Goal: Transaction & Acquisition: Purchase product/service

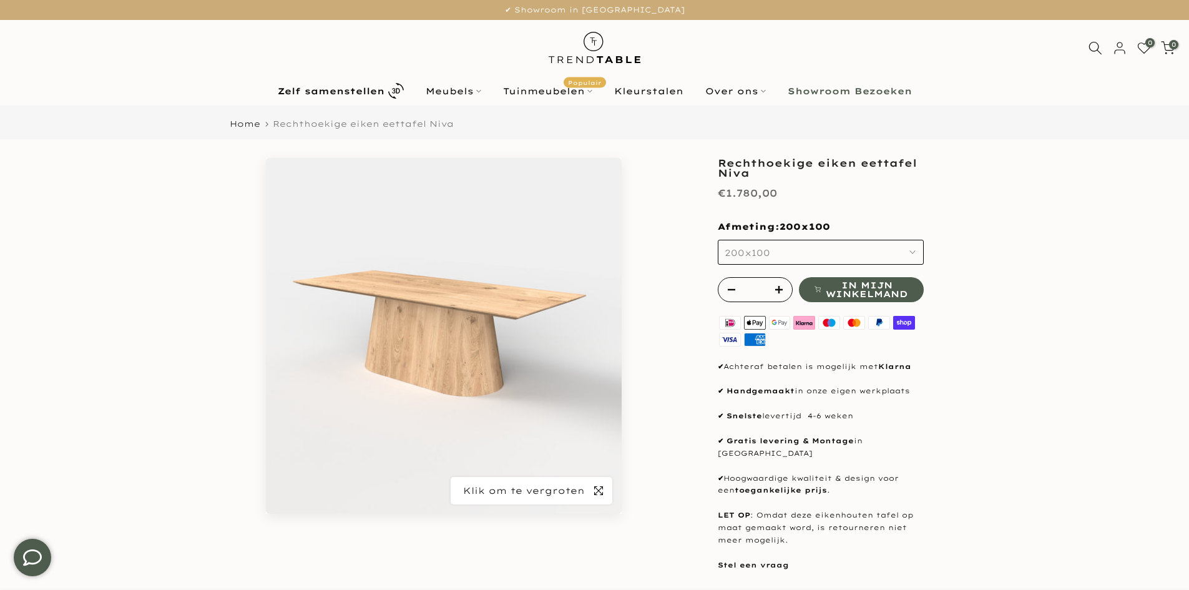
click at [597, 493] on icon "button" at bounding box center [598, 491] width 9 height 10
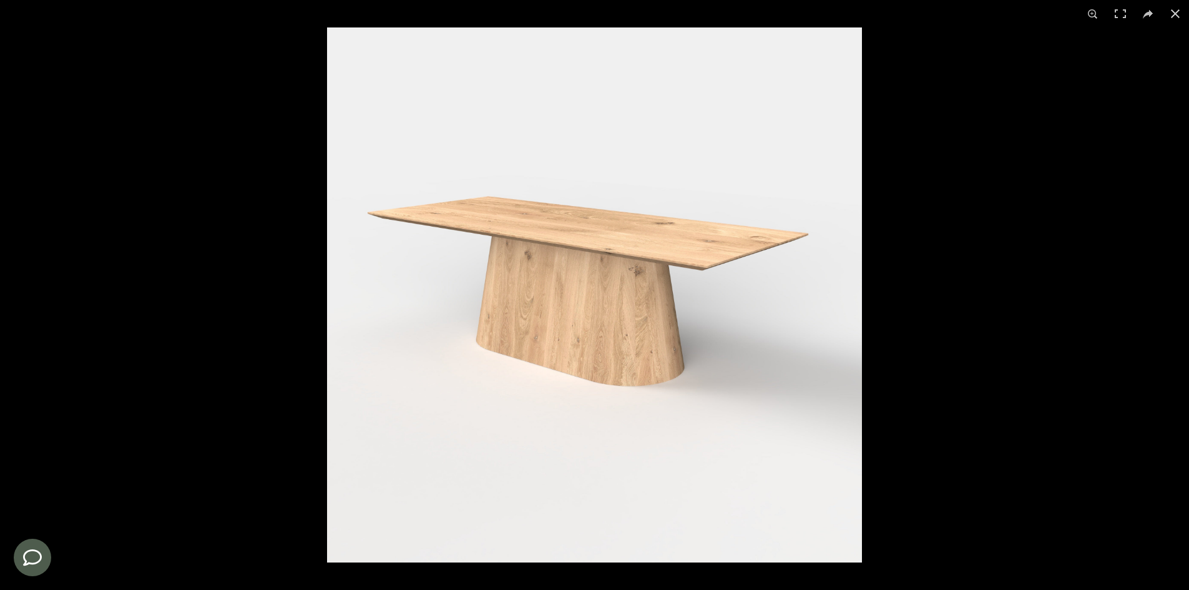
click at [674, 229] on img at bounding box center [594, 294] width 535 height 535
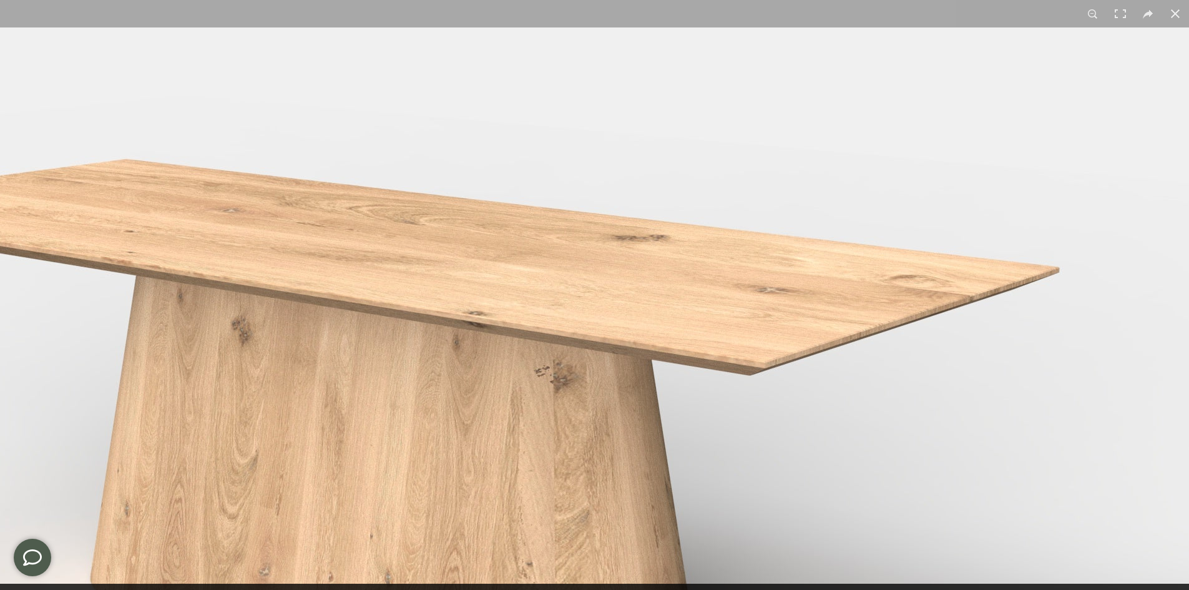
click at [662, 298] on img at bounding box center [435, 447] width 1561 height 1561
click at [669, 271] on img at bounding box center [435, 447] width 1561 height 1561
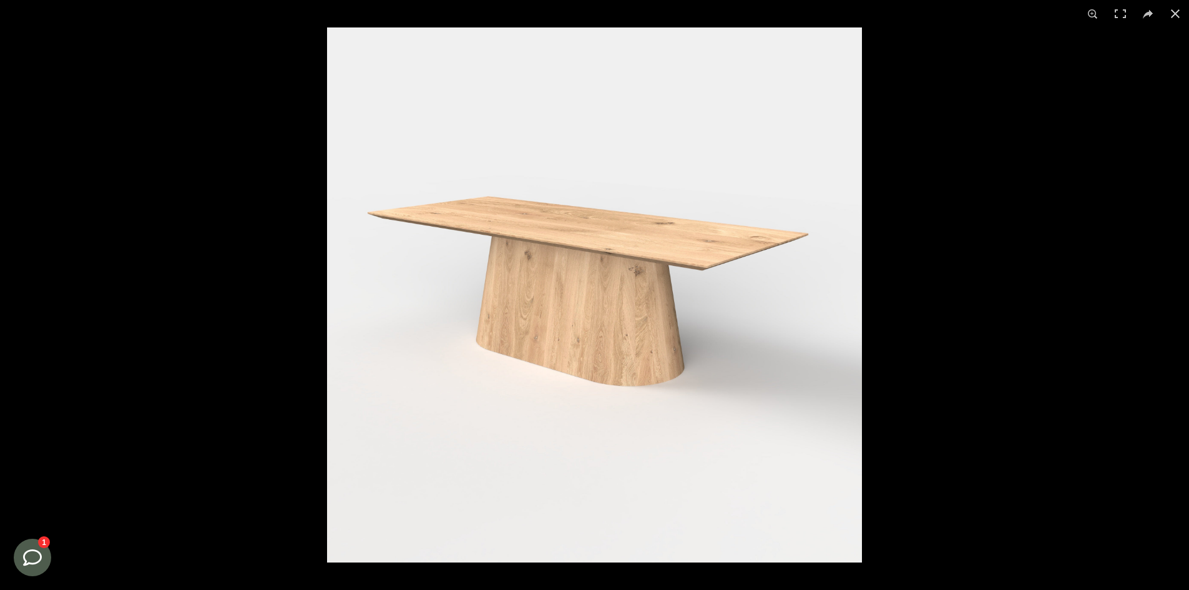
click at [669, 271] on img at bounding box center [594, 294] width 535 height 535
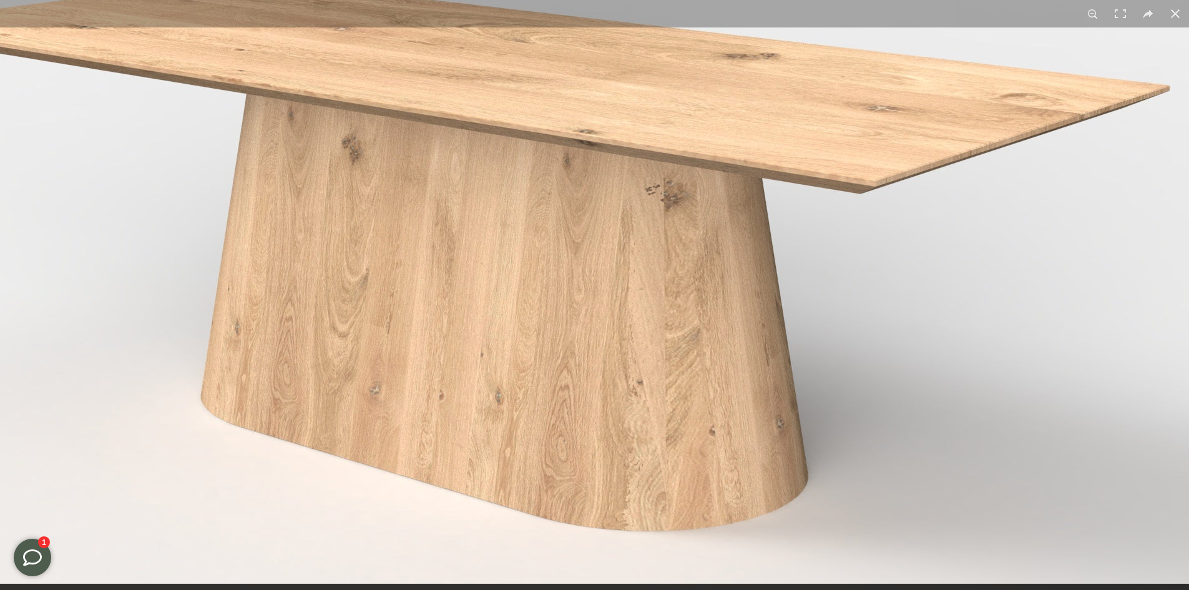
click at [516, 185] on img at bounding box center [546, 265] width 1561 height 1561
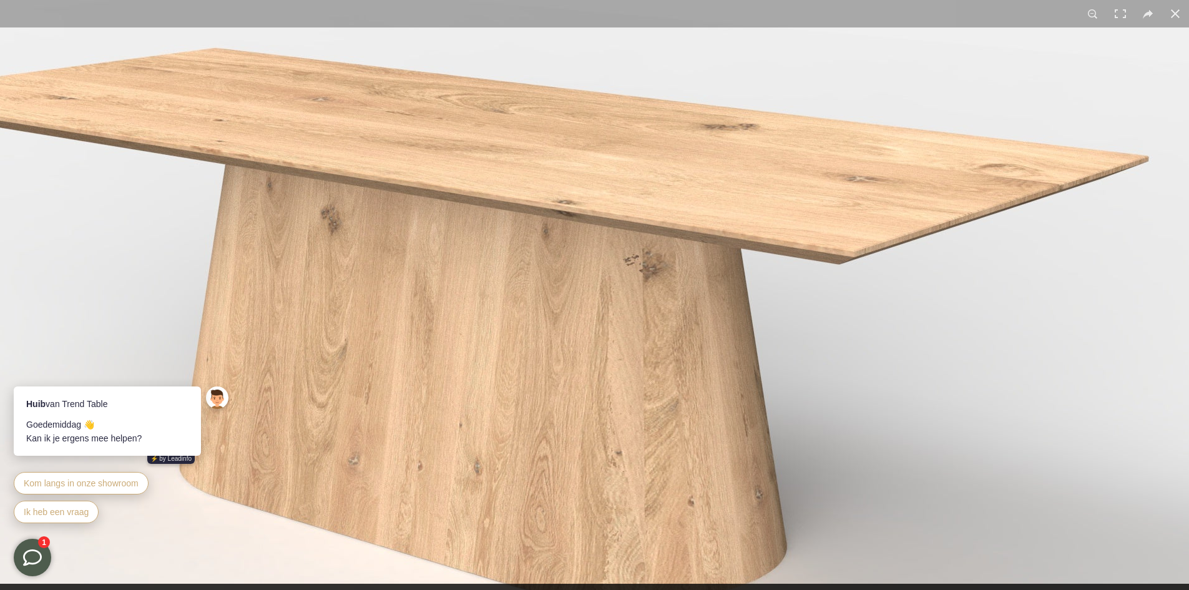
click at [624, 290] on img at bounding box center [525, 336] width 1561 height 1561
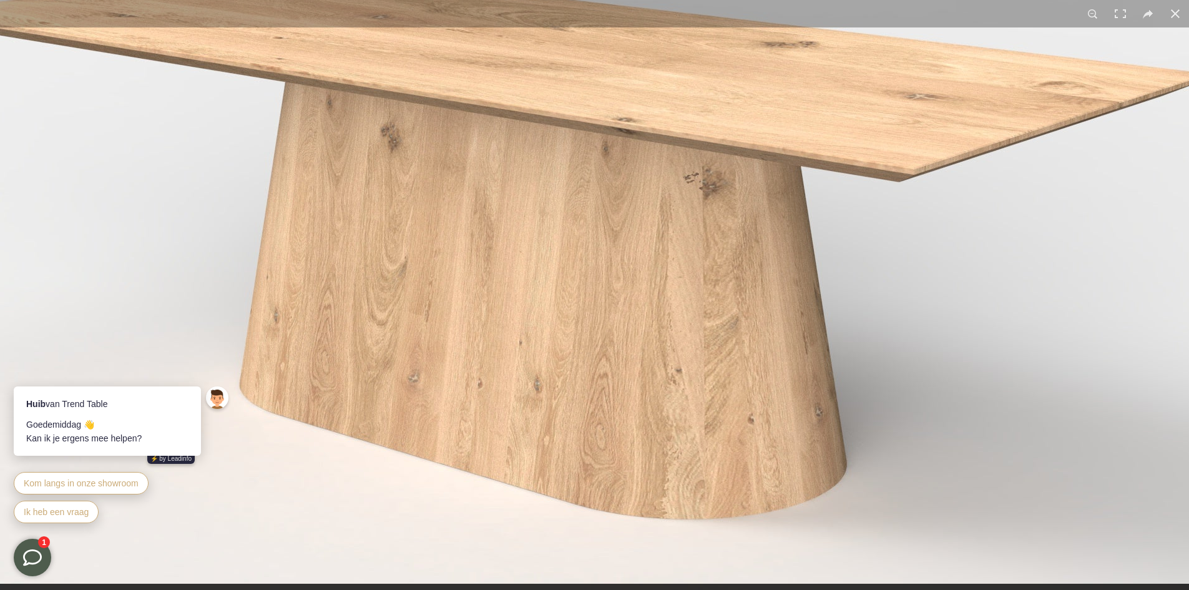
click at [695, 195] on img at bounding box center [585, 253] width 1561 height 1561
click at [603, 314] on img at bounding box center [585, 253] width 1561 height 1561
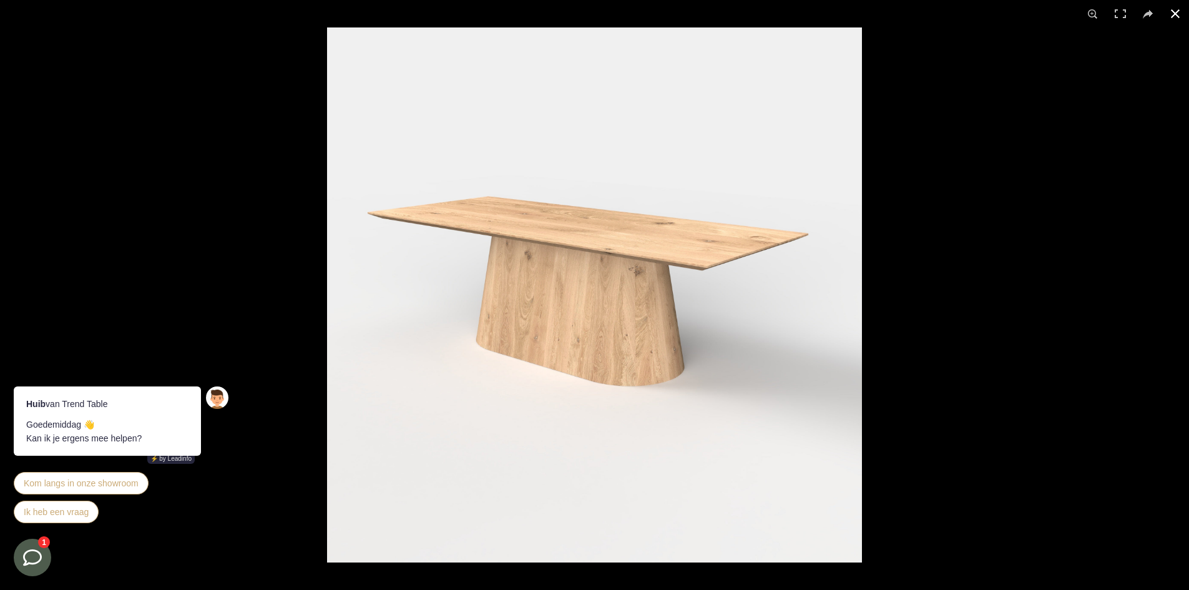
click at [1009, 106] on div at bounding box center [921, 322] width 1189 height 590
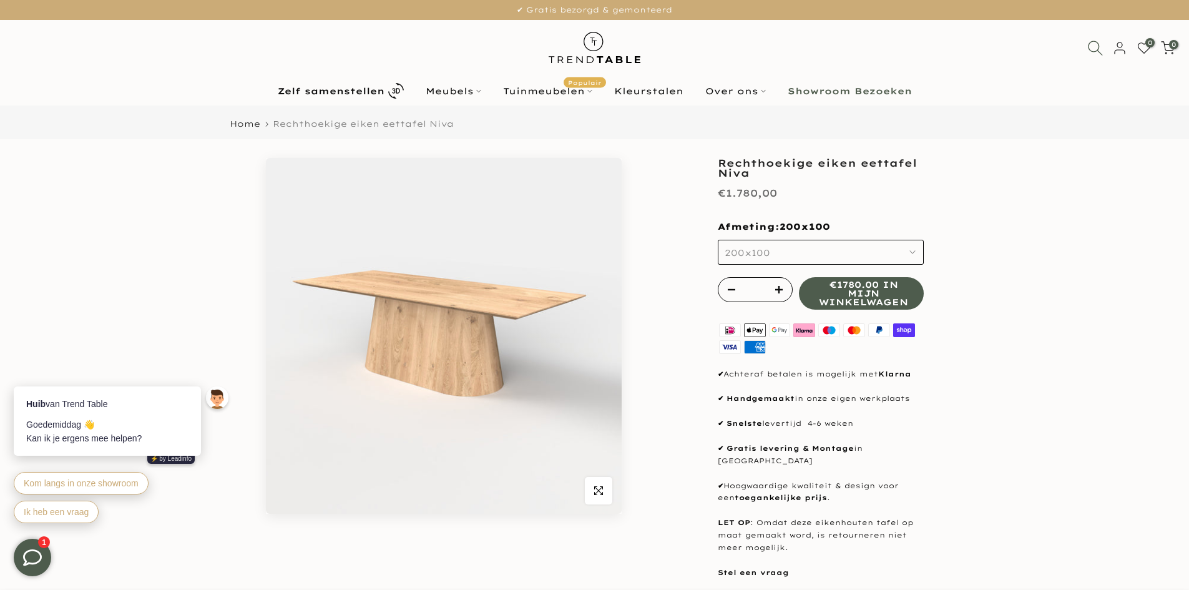
click at [1098, 45] on icon at bounding box center [1095, 48] width 16 height 16
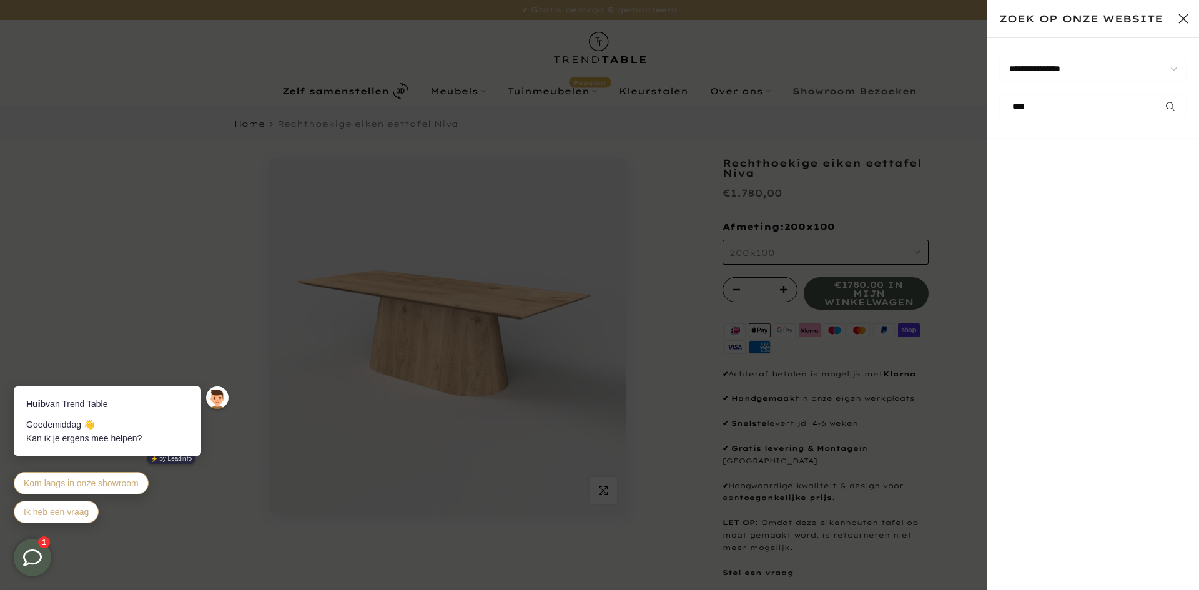
type input "****"
click at [1155, 94] on button "submit" at bounding box center [1170, 106] width 31 height 25
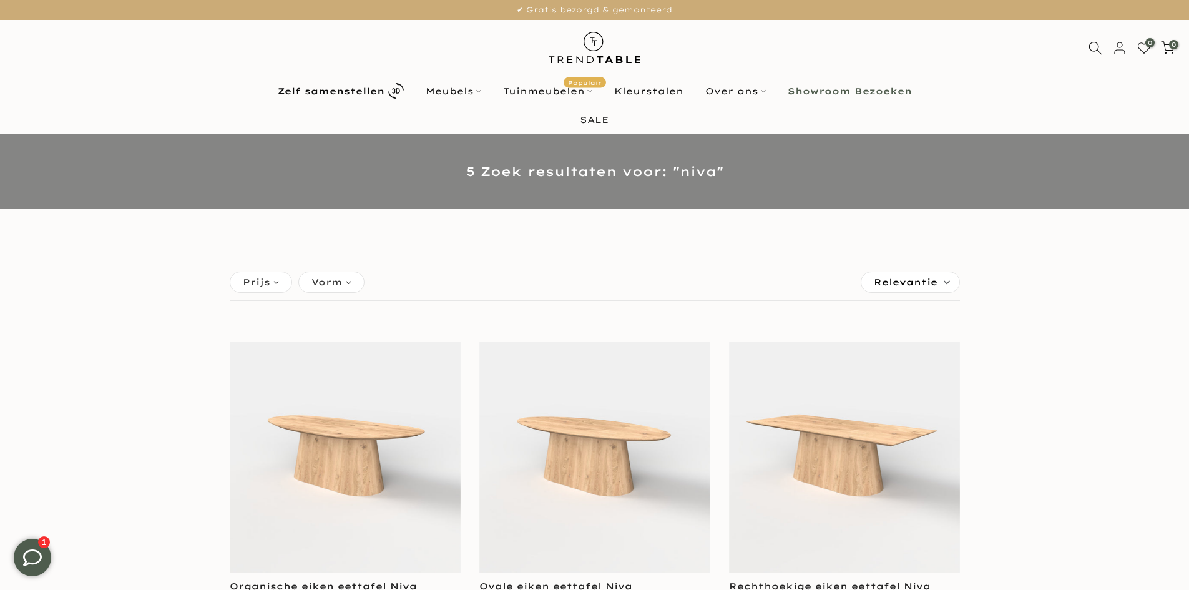
drag, startPoint x: 1099, startPoint y: 50, endPoint x: 1096, endPoint y: 41, distance: 9.3
click at [1099, 50] on icon at bounding box center [1096, 48] width 14 height 14
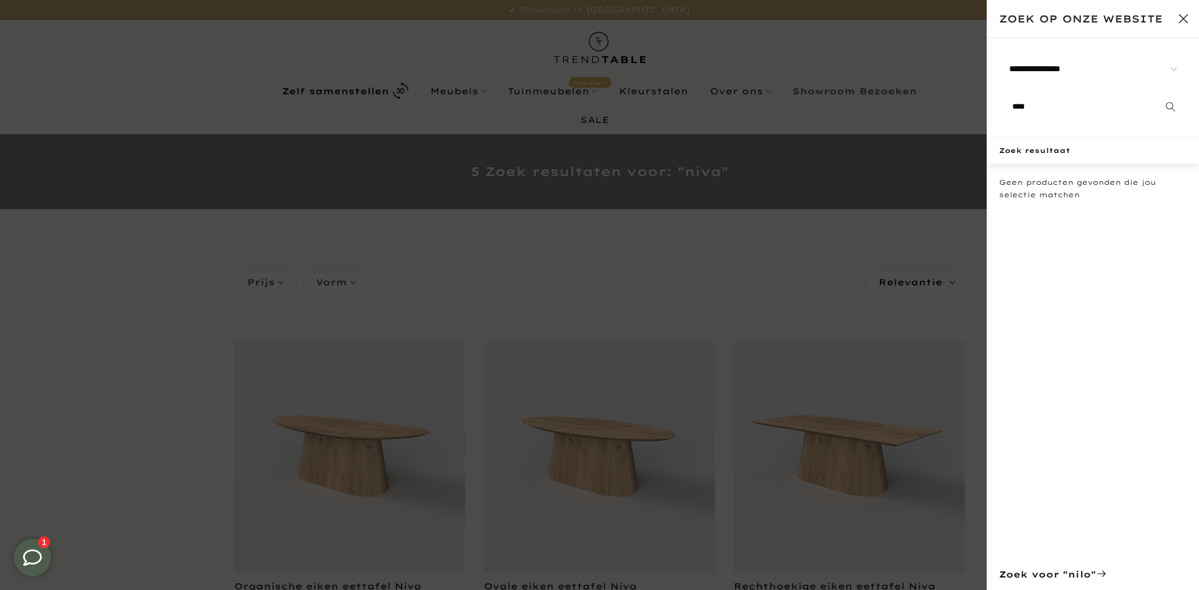
type input "****"
click at [1155, 94] on button "submit" at bounding box center [1170, 106] width 31 height 25
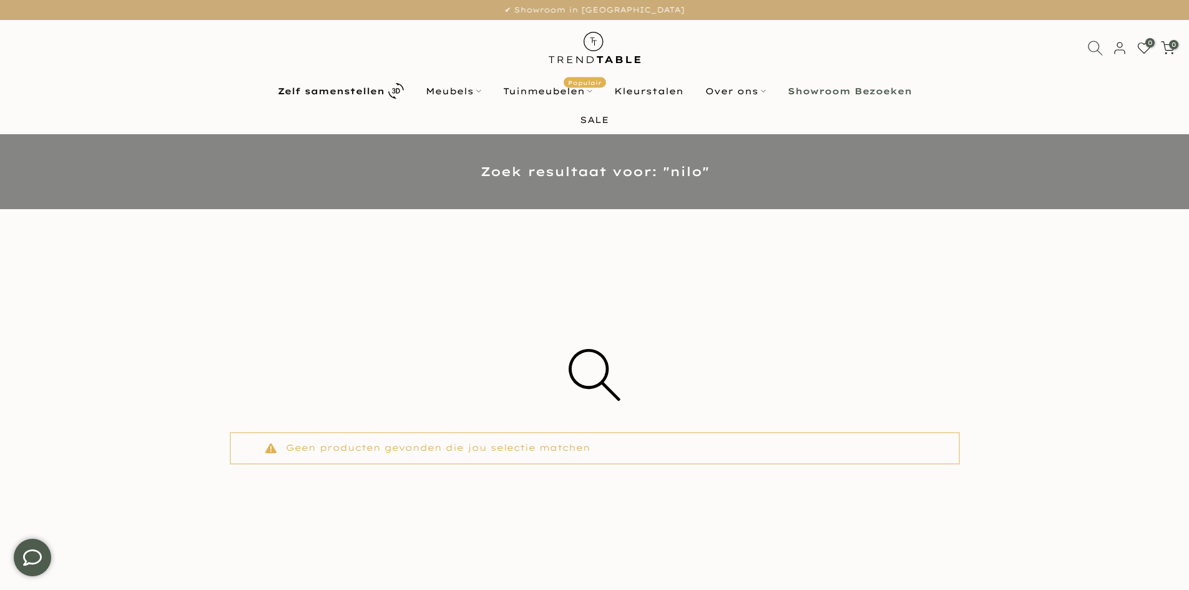
click at [1096, 52] on icon at bounding box center [1095, 48] width 16 height 16
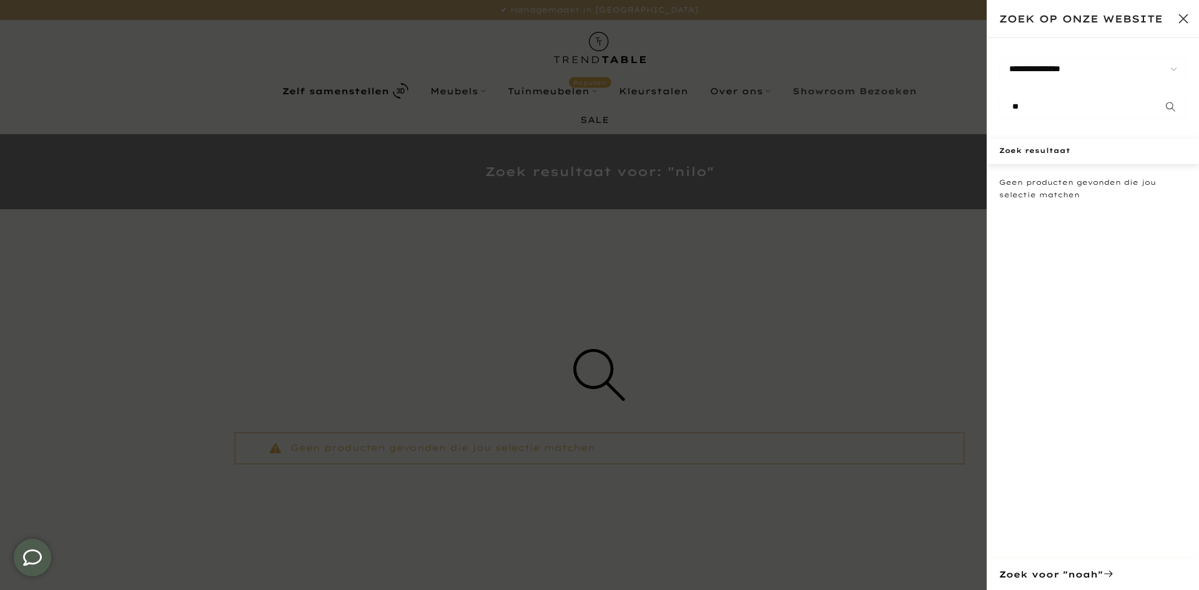
type input "*"
click at [1187, 24] on button "Sluit zoeken" at bounding box center [1182, 18] width 31 height 31
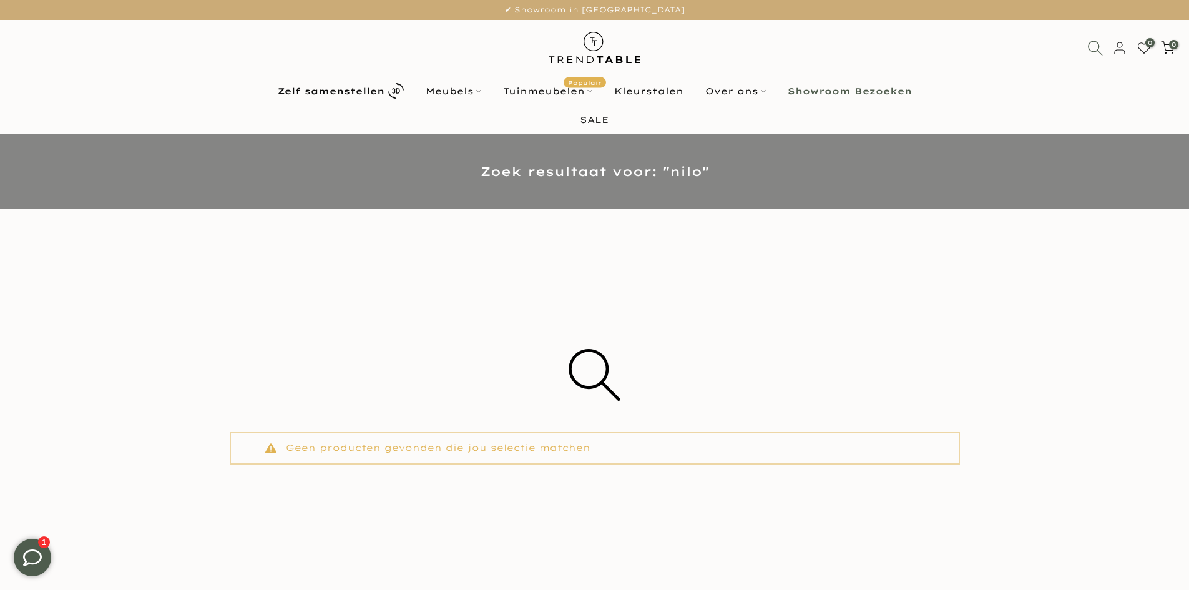
click at [1094, 50] on icon at bounding box center [1095, 48] width 16 height 16
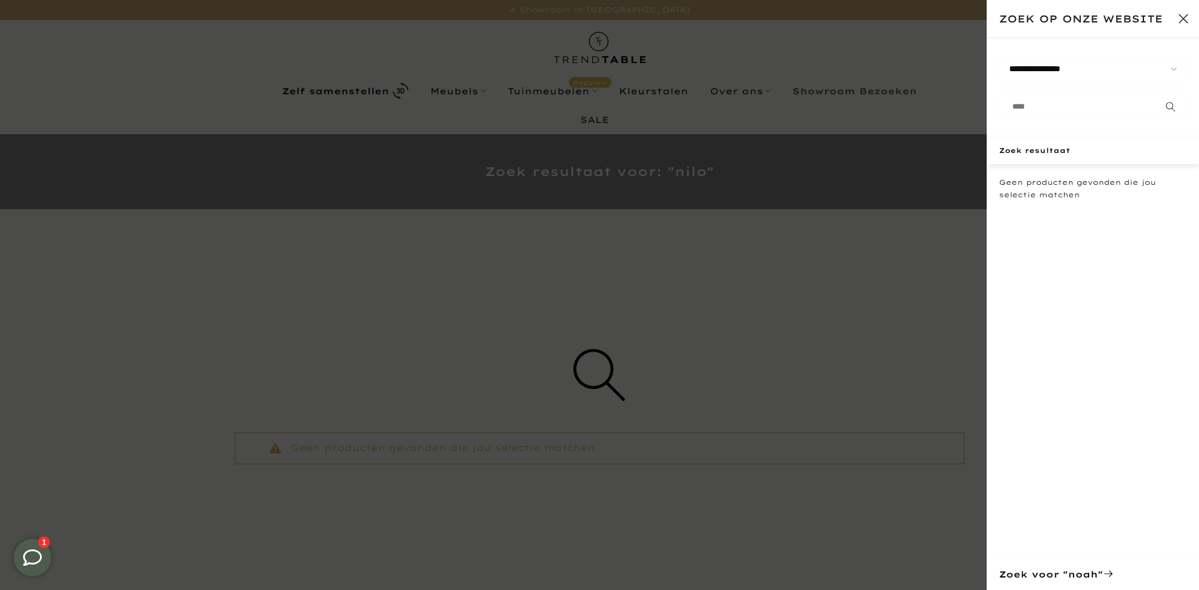
click at [1178, 22] on button "Sluit zoeken" at bounding box center [1182, 18] width 31 height 31
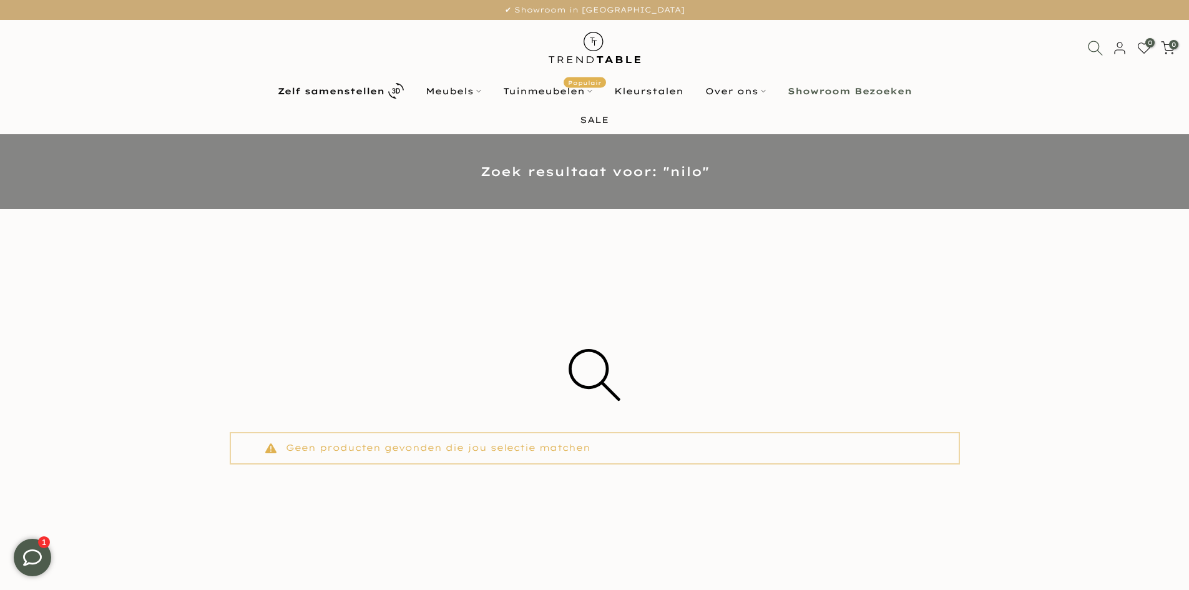
click at [1096, 45] on icon at bounding box center [1095, 48] width 16 height 16
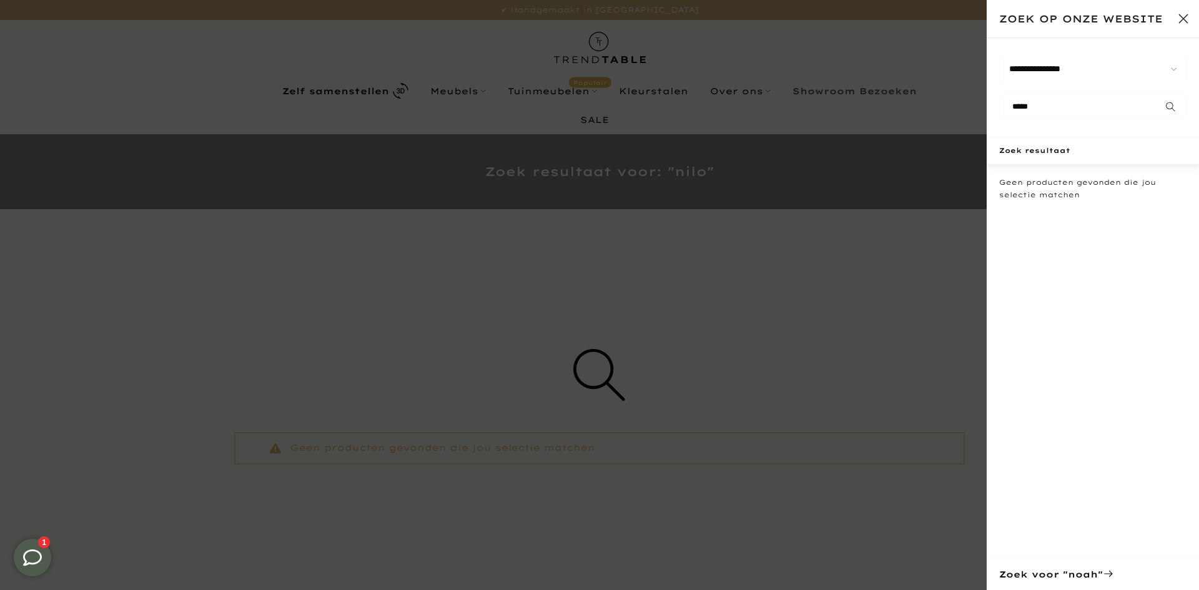
type input "*****"
click at [1155, 94] on button "submit" at bounding box center [1170, 106] width 31 height 25
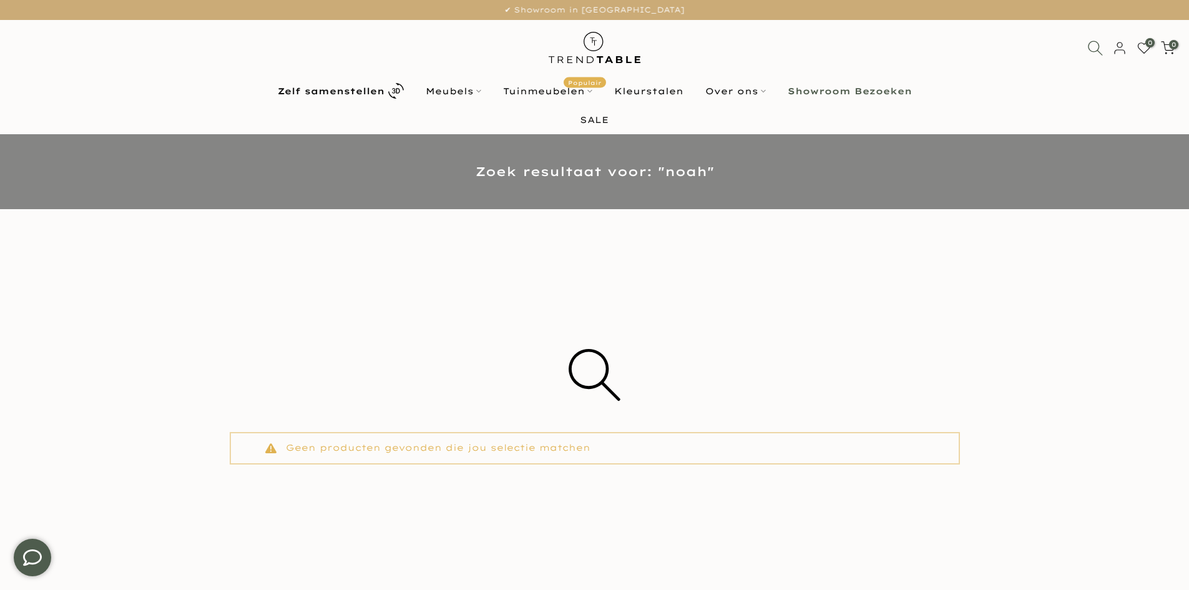
click at [1092, 47] on icon at bounding box center [1095, 48] width 16 height 16
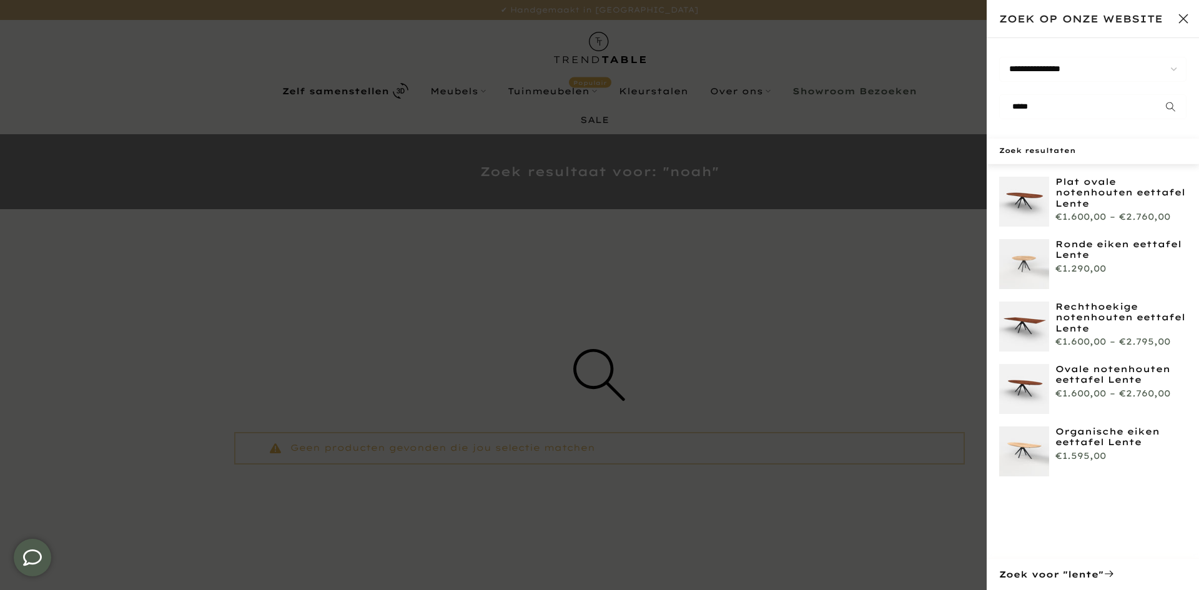
type input "*****"
click at [1155, 94] on button "submit" at bounding box center [1170, 106] width 31 height 25
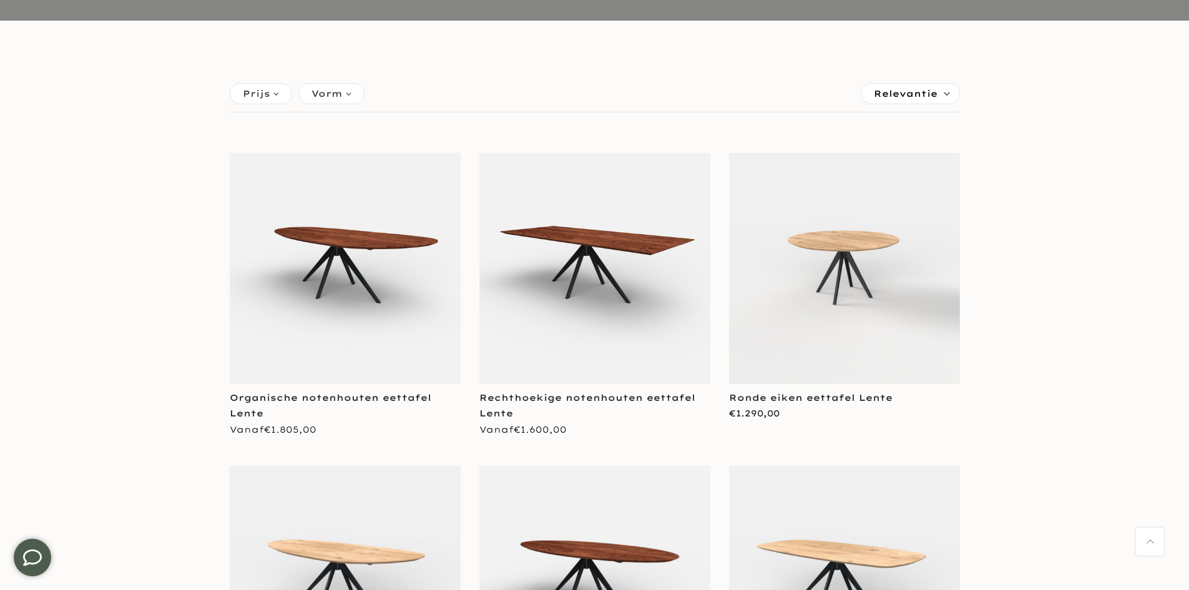
scroll to position [187, 0]
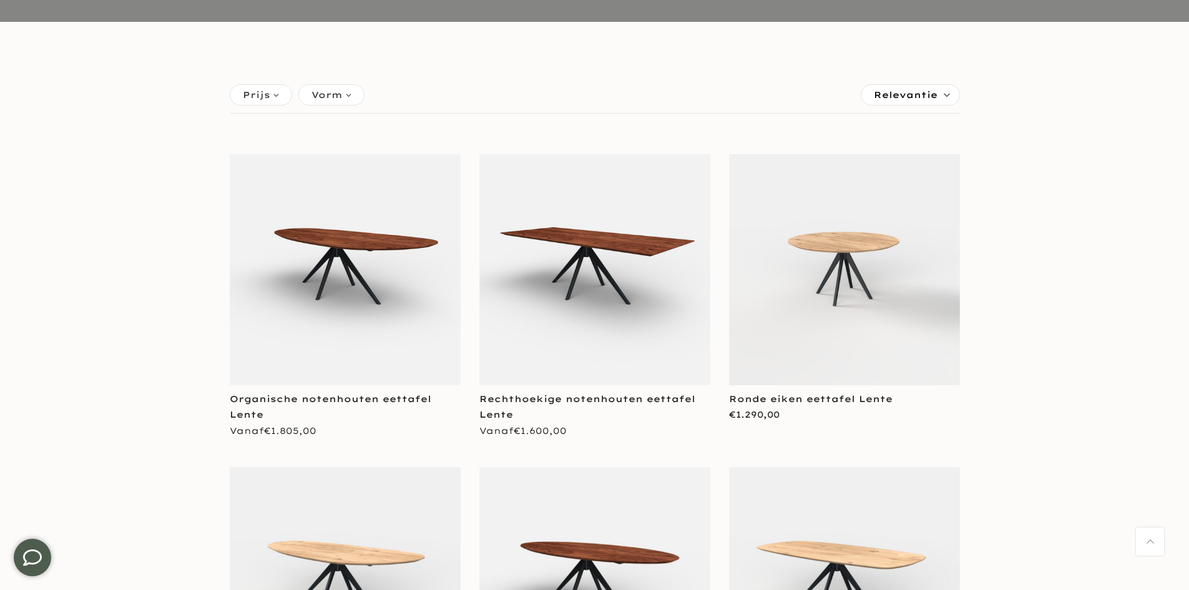
click at [350, 91] on div "Vorm" at bounding box center [331, 94] width 66 height 21
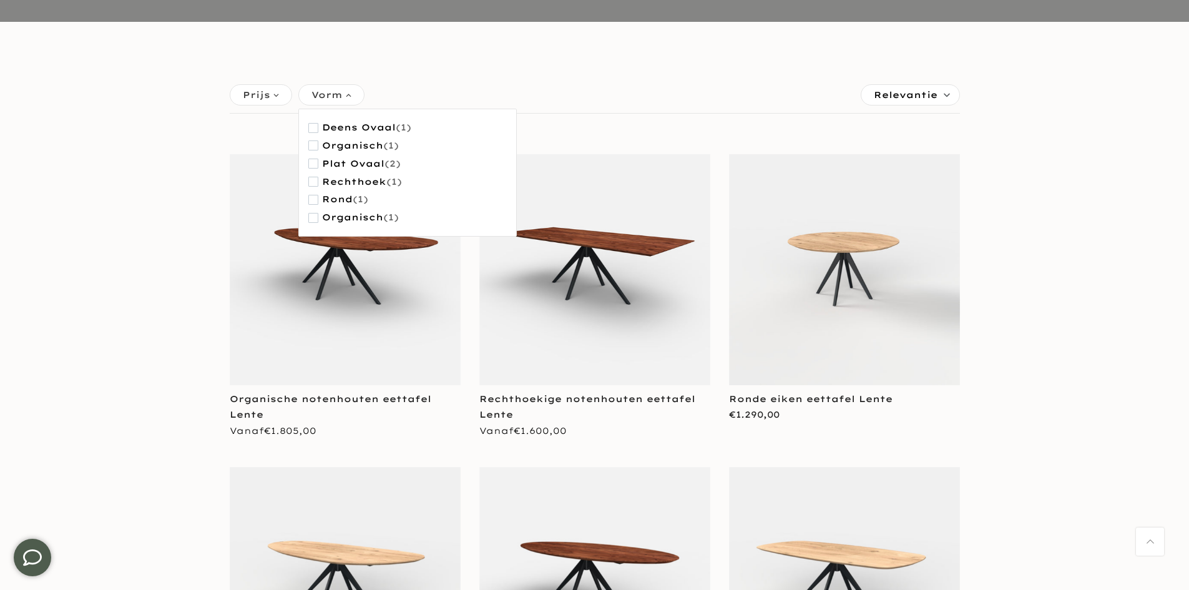
click at [355, 95] on div "Vorm" at bounding box center [331, 94] width 66 height 21
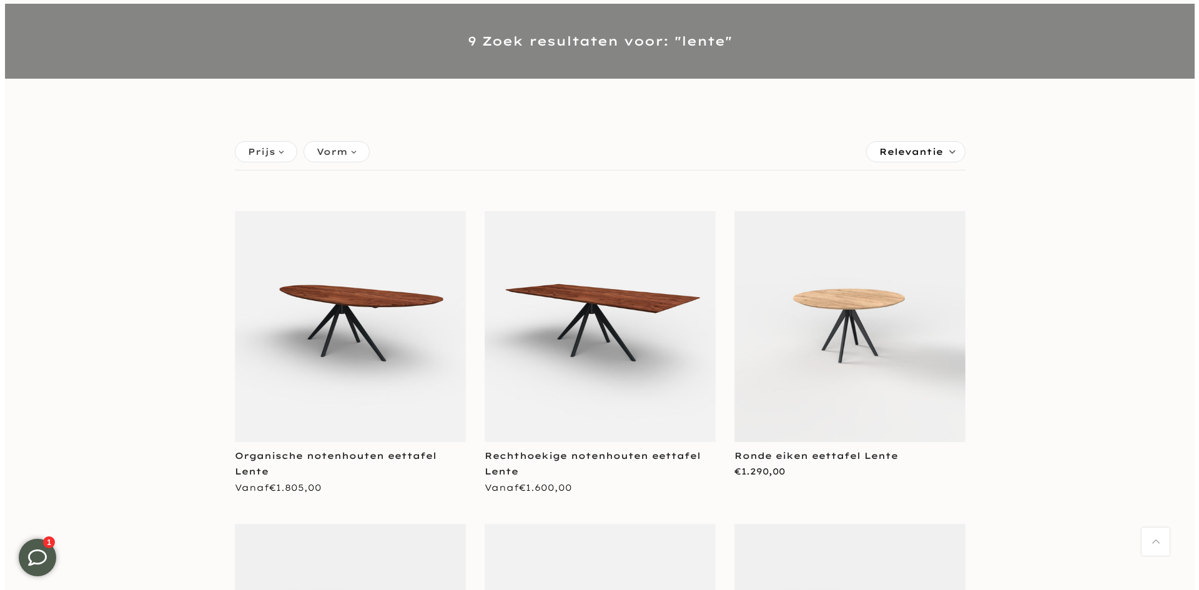
scroll to position [0, 0]
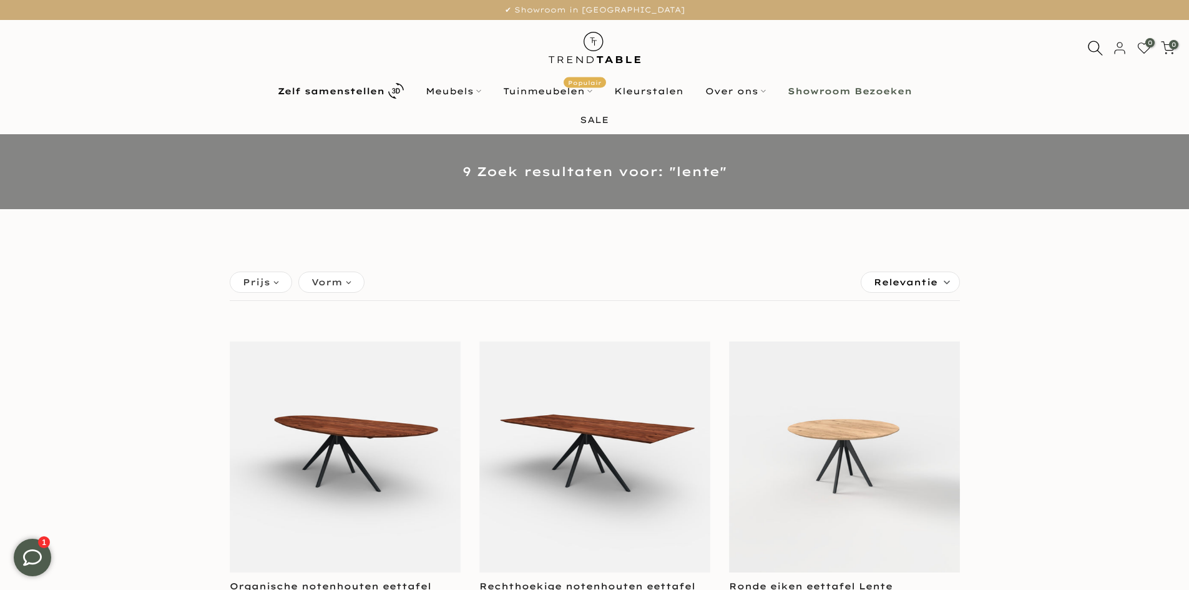
click at [1105, 48] on div at bounding box center [1096, 48] width 24 height 14
click at [1091, 47] on icon at bounding box center [1095, 48] width 16 height 16
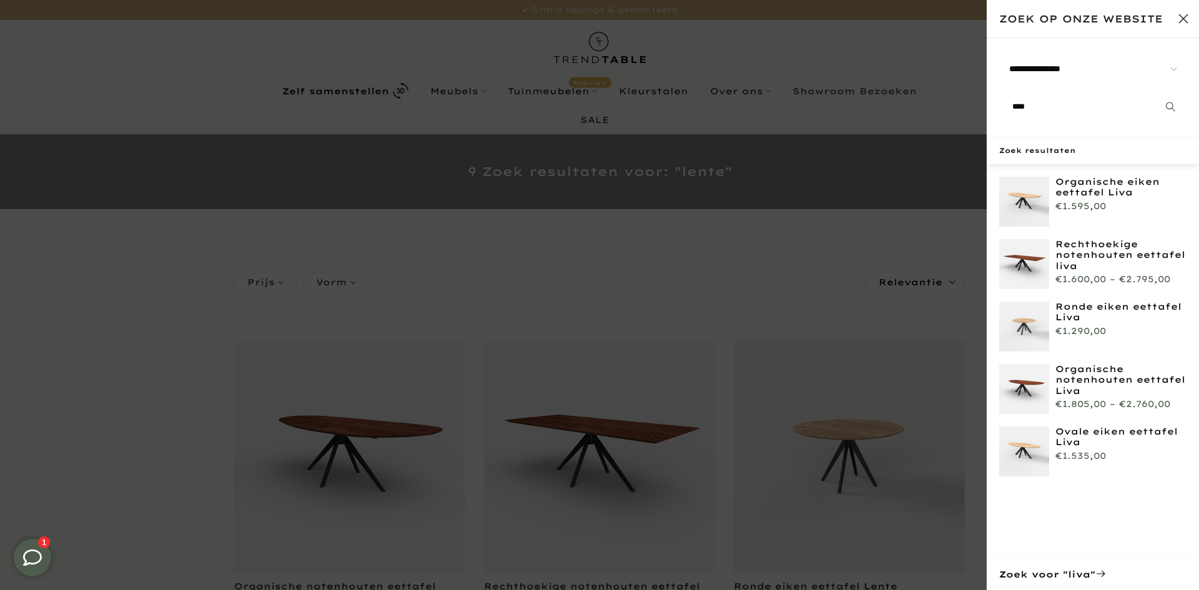
type input "****"
click at [1155, 94] on button "submit" at bounding box center [1170, 106] width 31 height 25
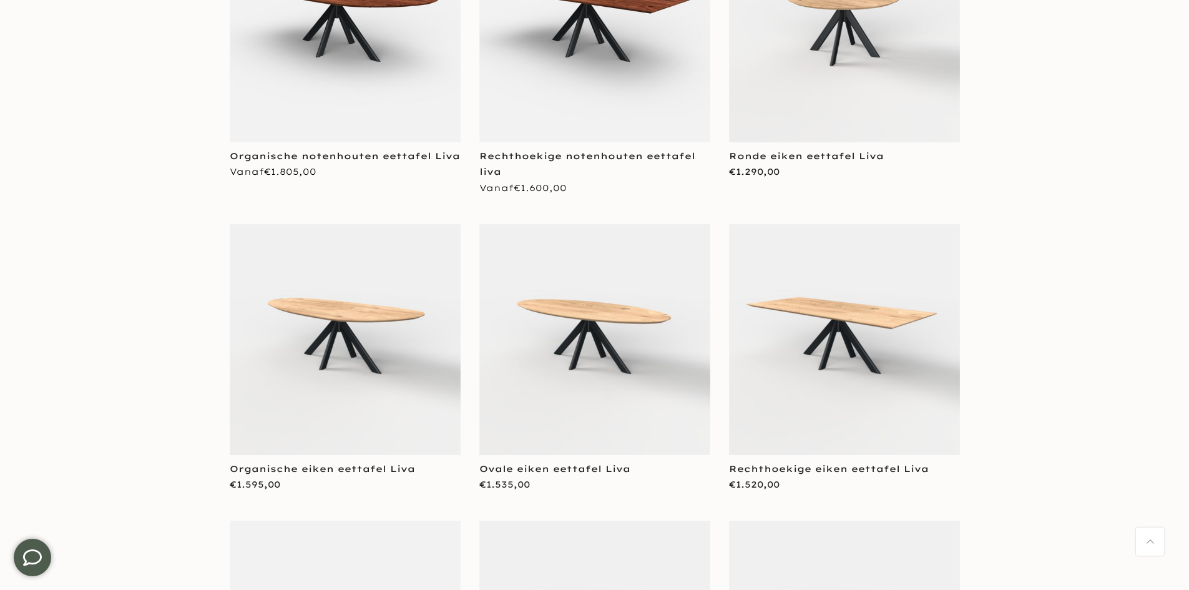
scroll to position [437, 0]
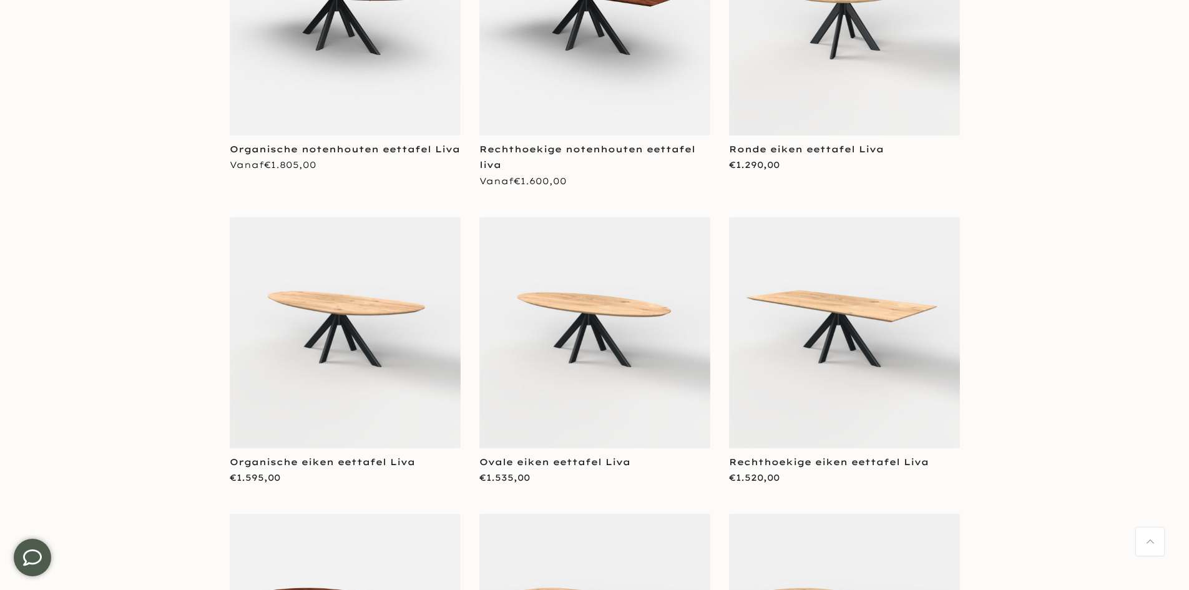
click at [272, 291] on img at bounding box center [345, 332] width 231 height 231
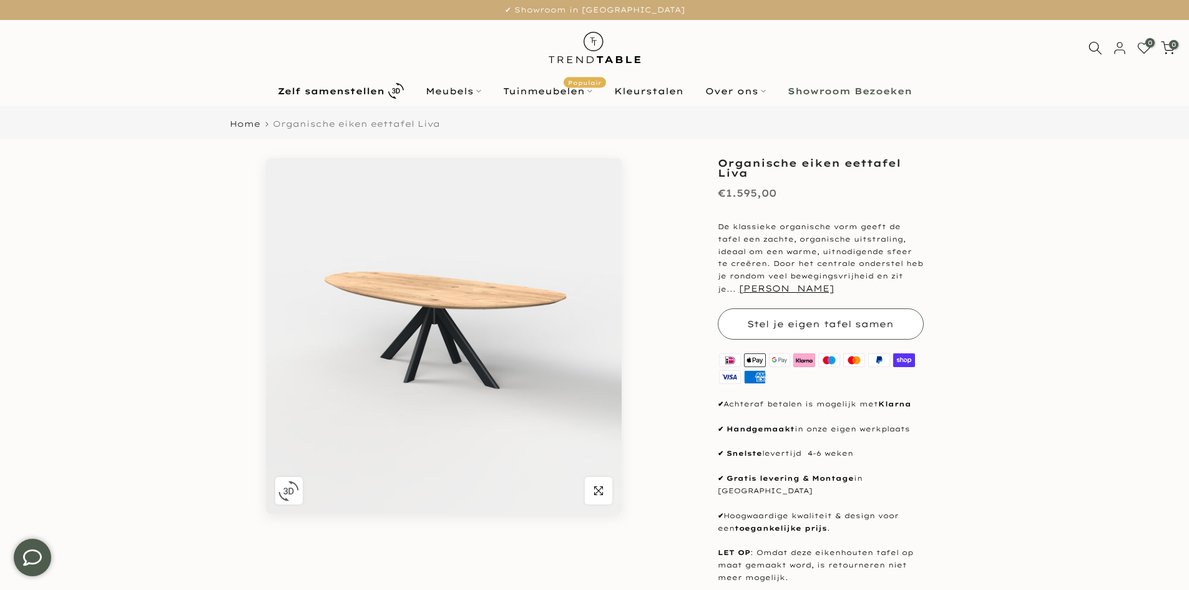
click at [797, 318] on button "Stel je eigen tafel samen" at bounding box center [821, 323] width 206 height 31
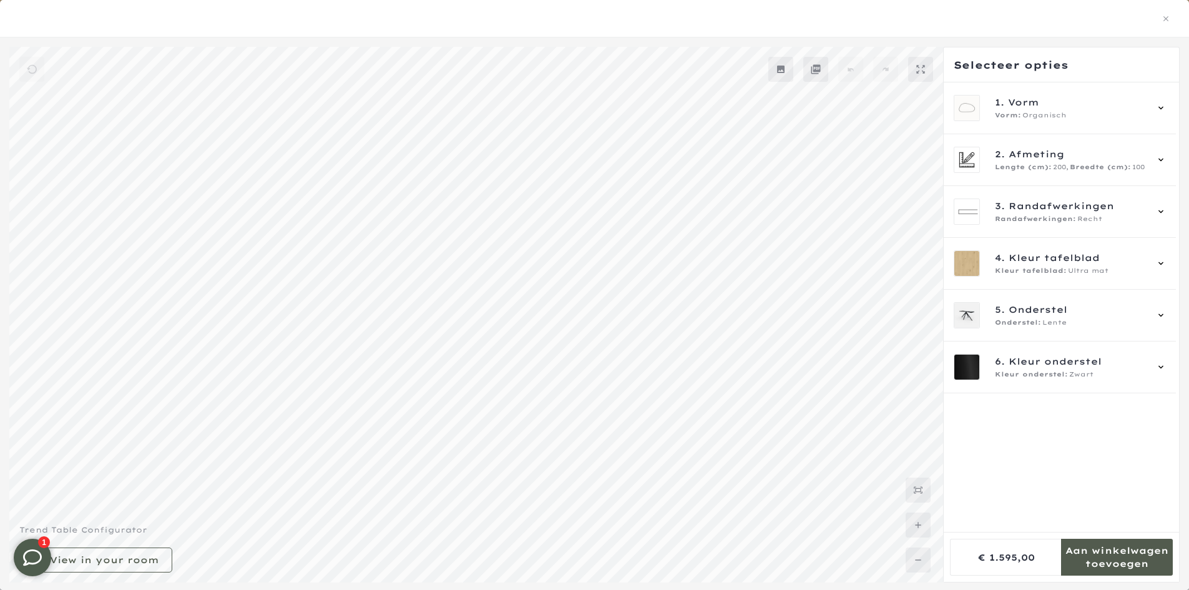
click at [1163, 18] on icon "button" at bounding box center [1166, 18] width 9 height 9
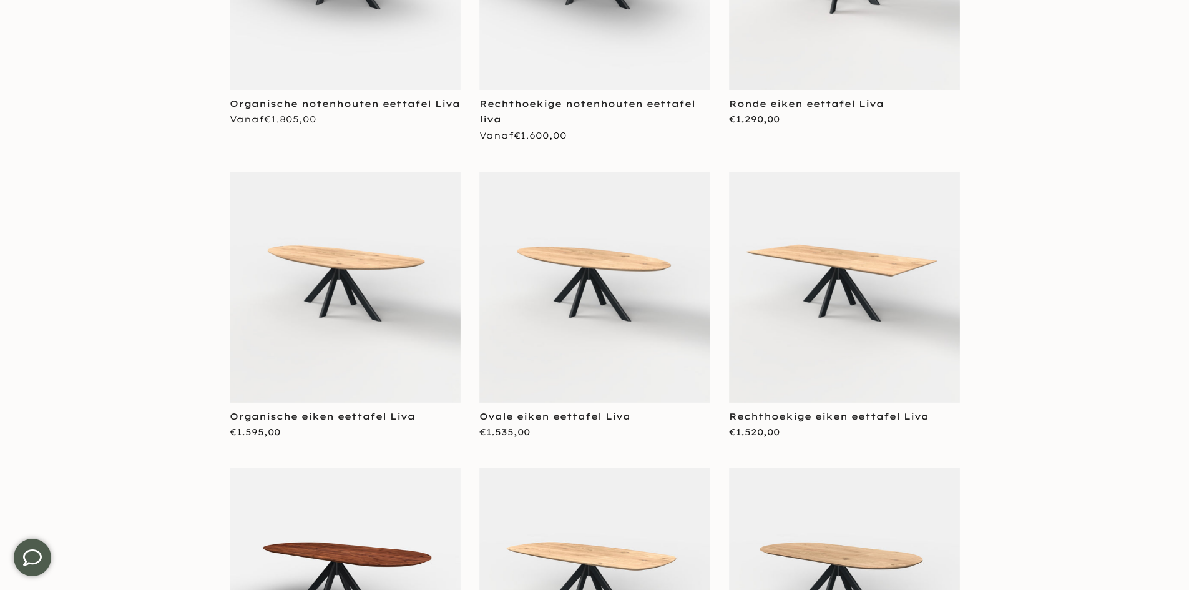
scroll to position [499, 0]
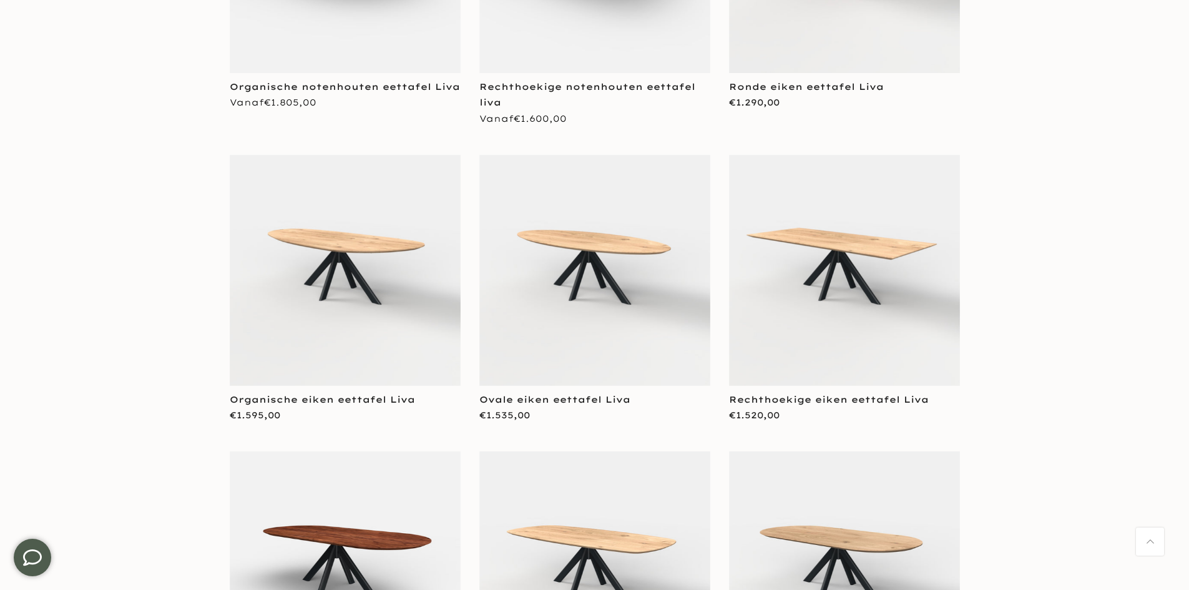
click at [534, 255] on img at bounding box center [594, 270] width 231 height 231
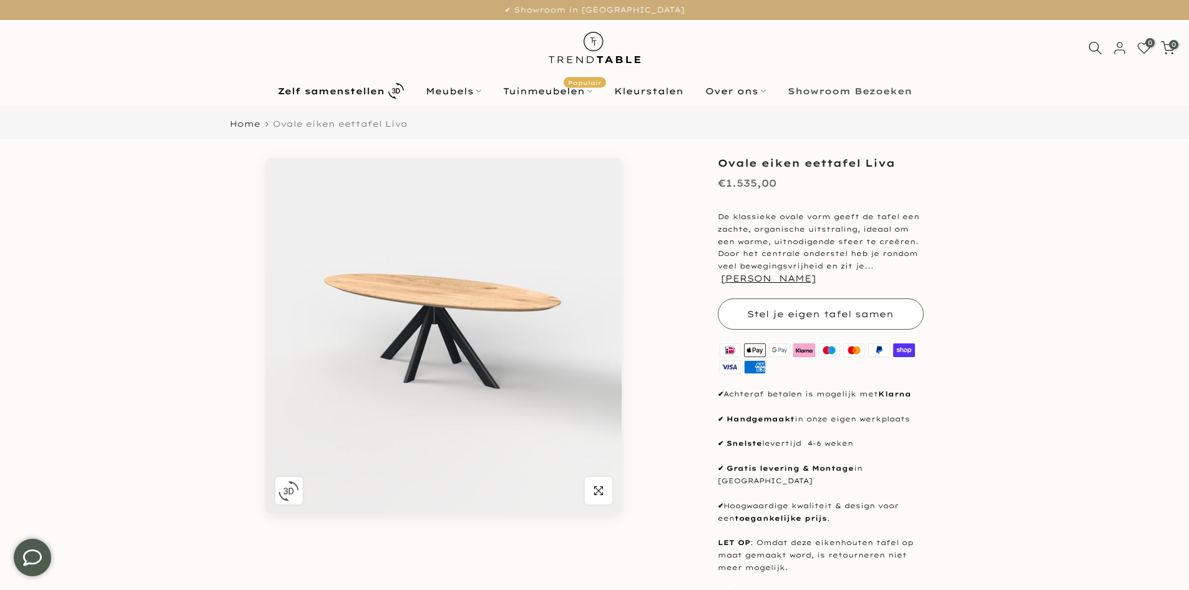
click at [804, 319] on button "Stel je eigen tafel samen" at bounding box center [821, 313] width 206 height 31
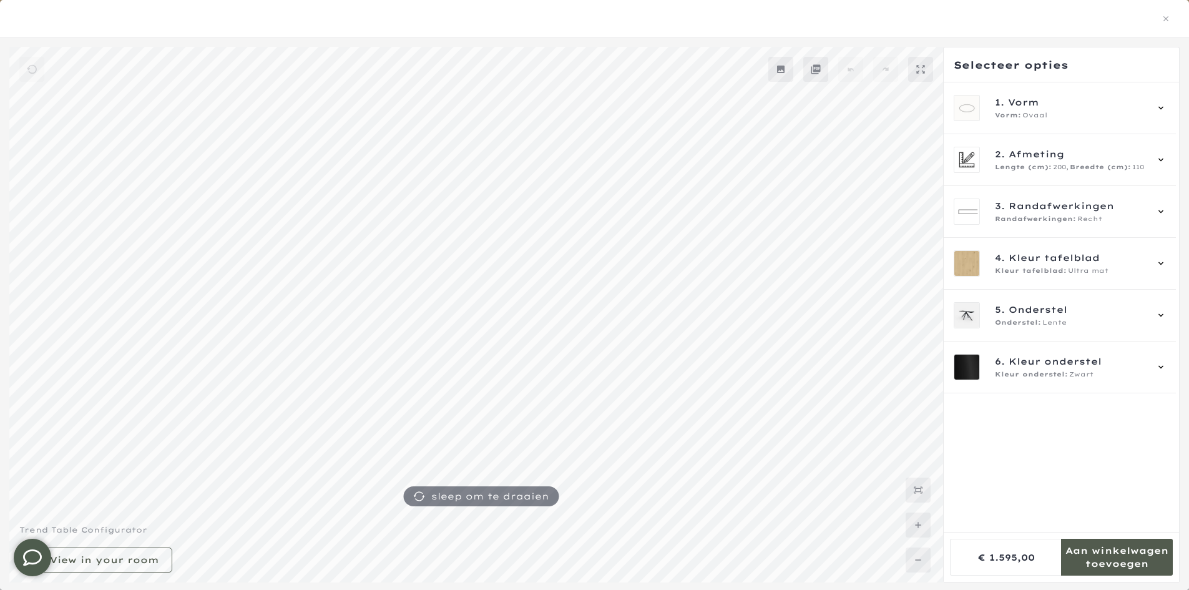
click at [8, 3] on div at bounding box center [594, 18] width 1189 height 37
click at [1158, 21] on div at bounding box center [594, 19] width 1159 height 16
click at [1166, 20] on icon "button" at bounding box center [1166, 18] width 9 height 9
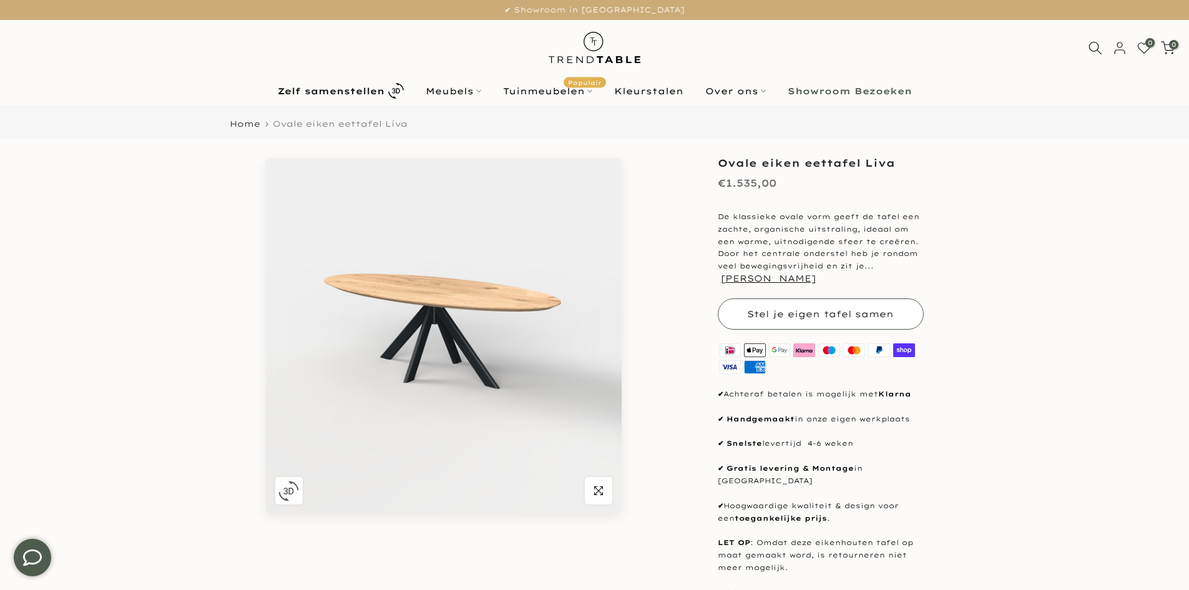
click at [819, 307] on button "Stel je eigen tafel samen" at bounding box center [821, 313] width 206 height 31
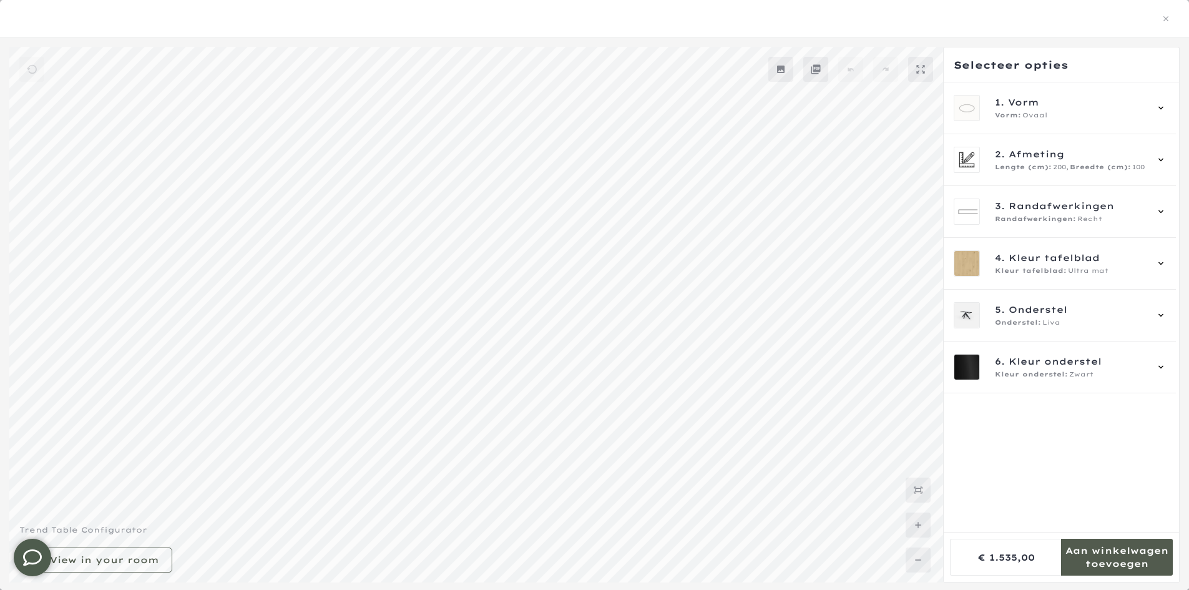
scroll to position [312, 0]
click at [1016, 306] on span "Onderstel" at bounding box center [1038, 310] width 59 height 14
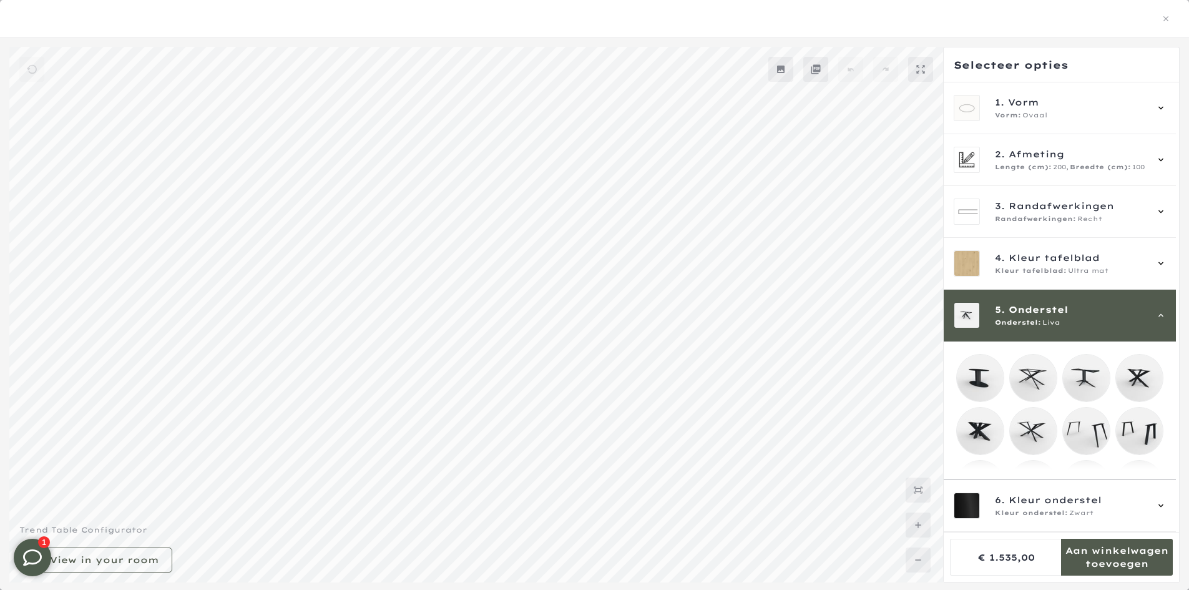
scroll to position [62, 0]
click at [1029, 174] on div "2. Afmeting Lengte (cm): 200, Breedte (cm): 100" at bounding box center [1060, 160] width 232 height 52
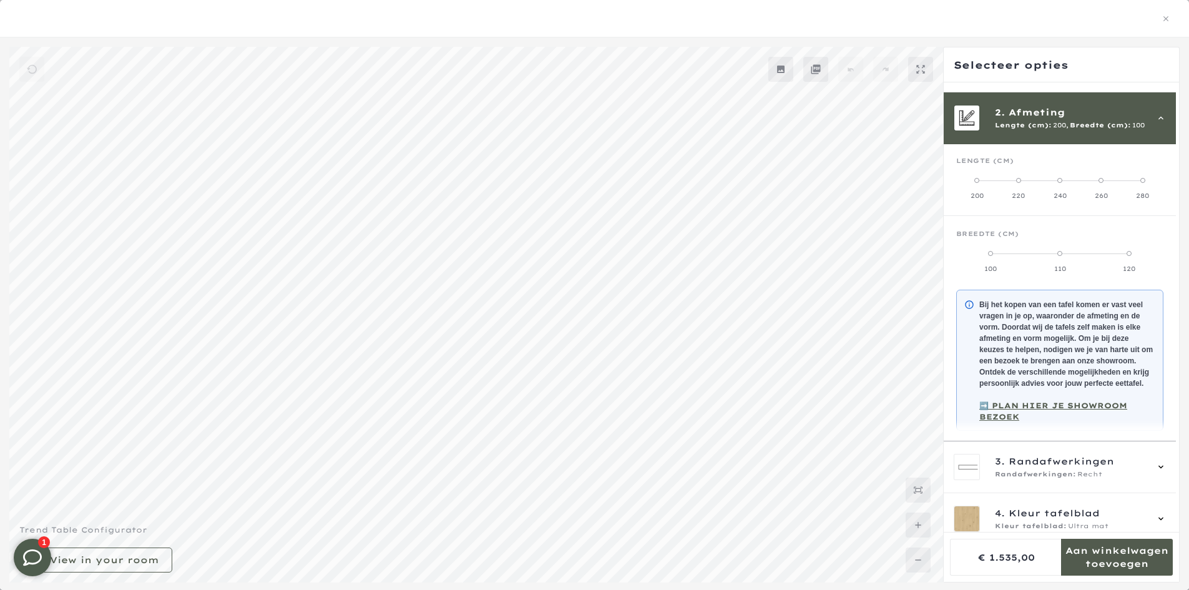
scroll to position [52, 0]
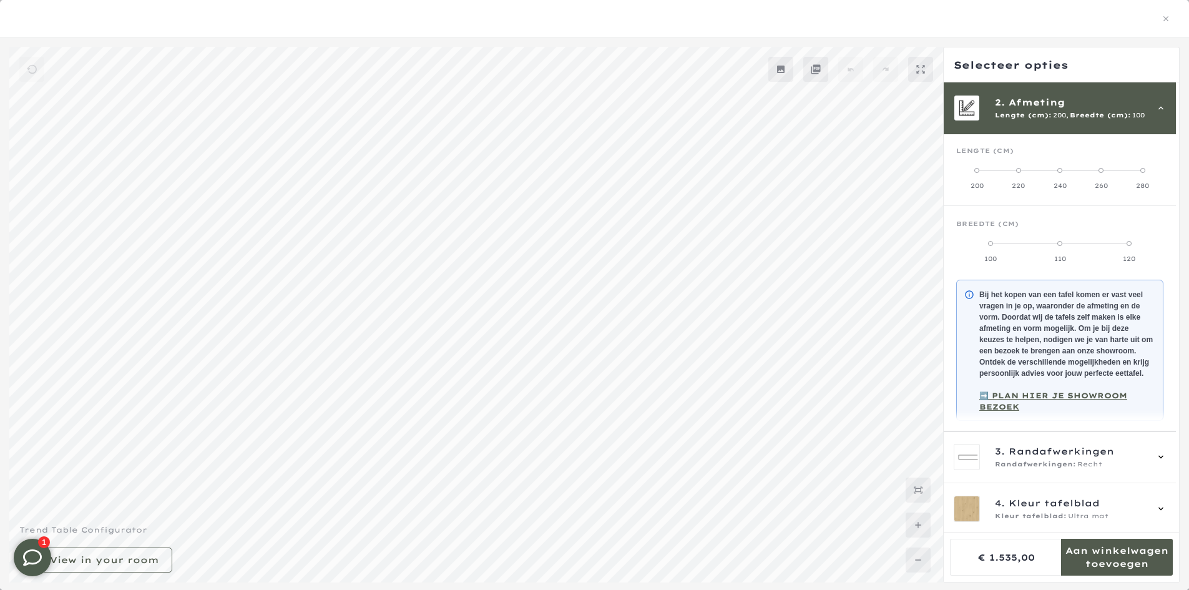
click at [1037, 126] on div "2. Afmeting Lengte (cm): 200, Breedte (cm): 100" at bounding box center [1060, 108] width 232 height 52
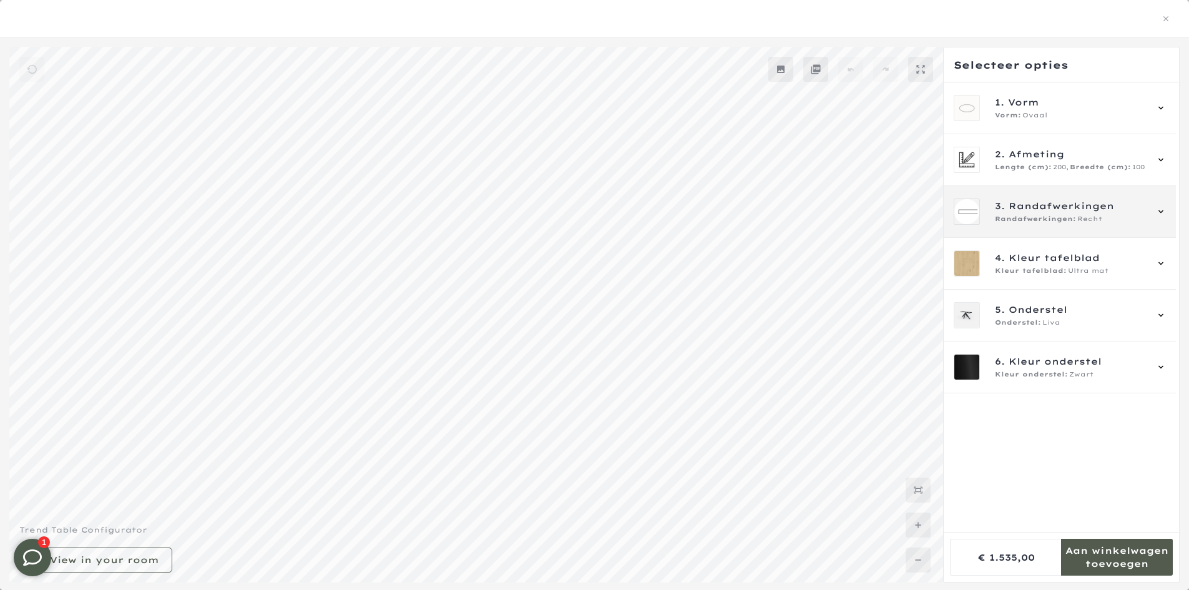
scroll to position [0, 0]
click at [1167, 22] on icon "button" at bounding box center [1166, 18] width 9 height 9
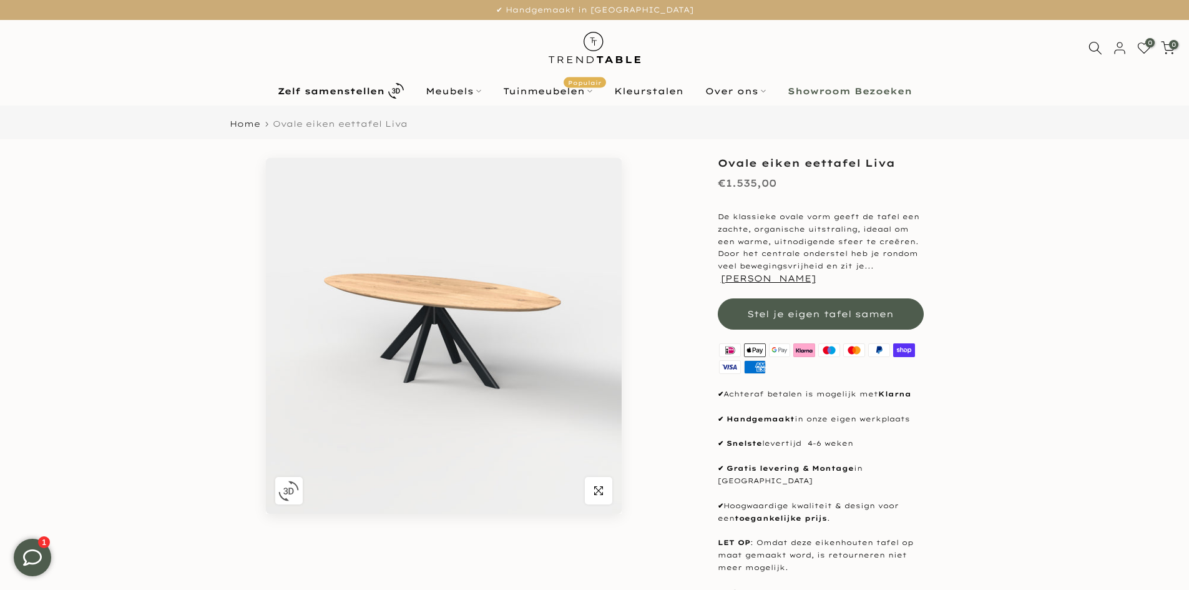
click at [319, 127] on span "Ovale eiken eettafel Liva" at bounding box center [340, 124] width 135 height 10
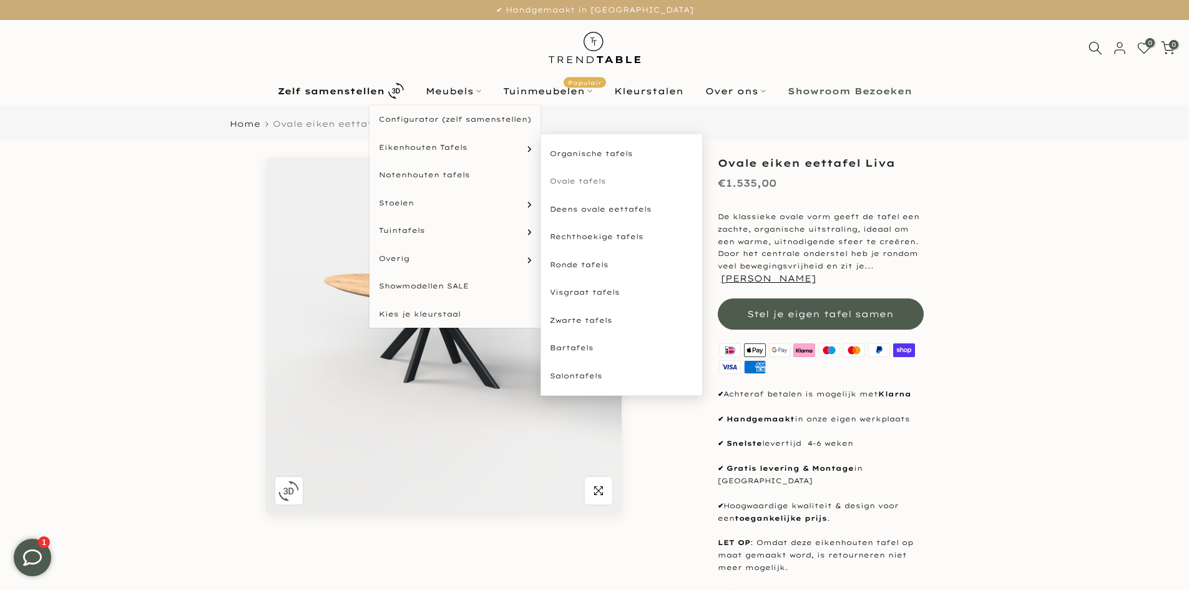
click at [572, 179] on link "Ovale tafels" at bounding box center [622, 181] width 162 height 28
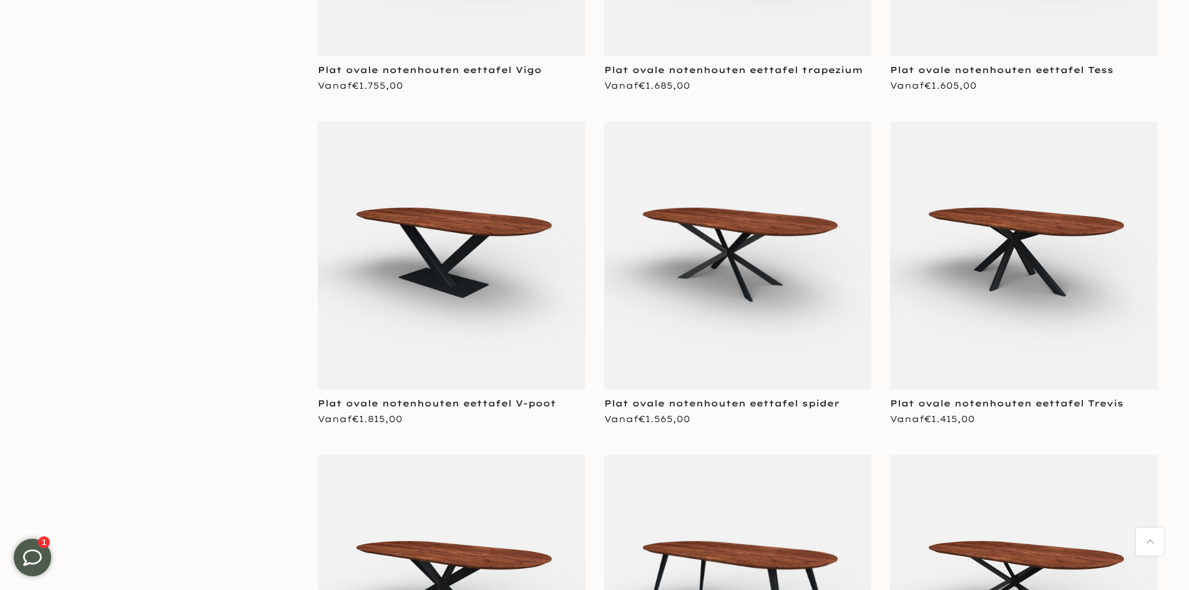
scroll to position [2622, 0]
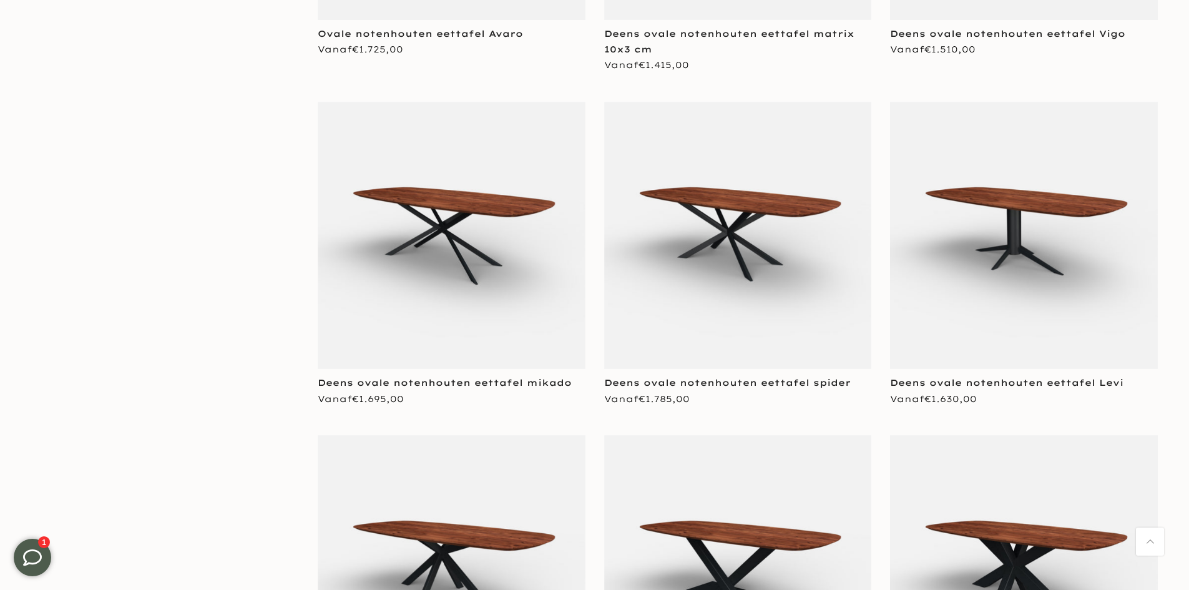
scroll to position [5306, 0]
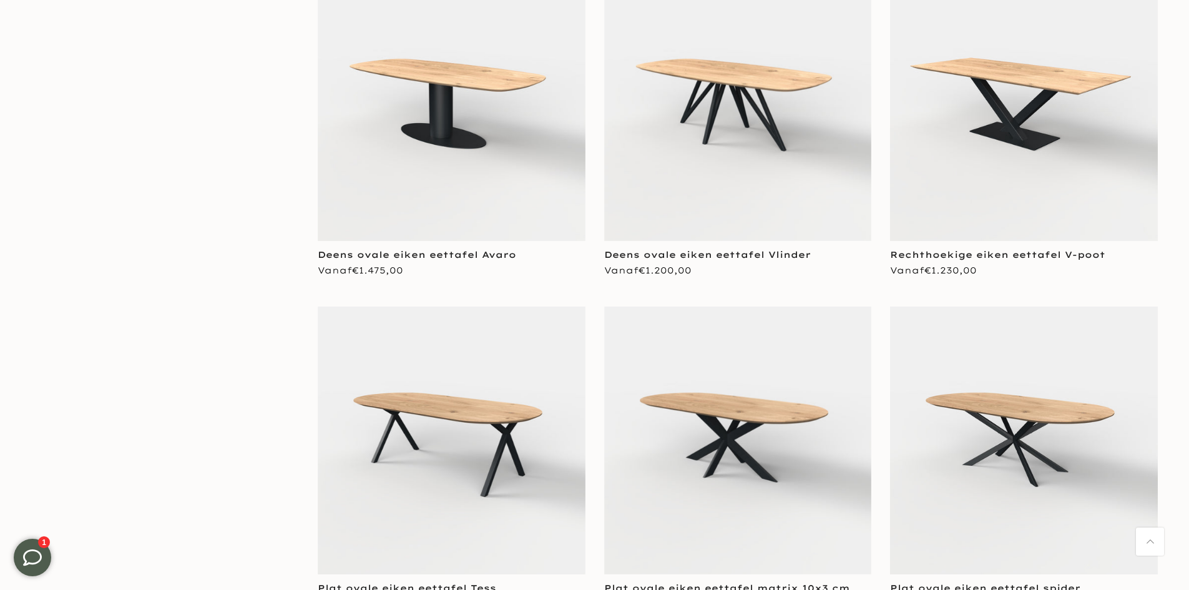
scroll to position [7678, 0]
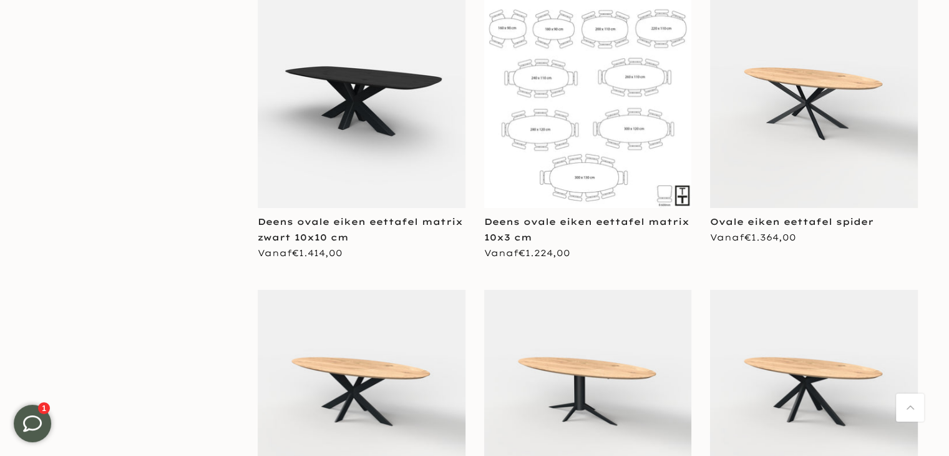
scroll to position [8552, 0]
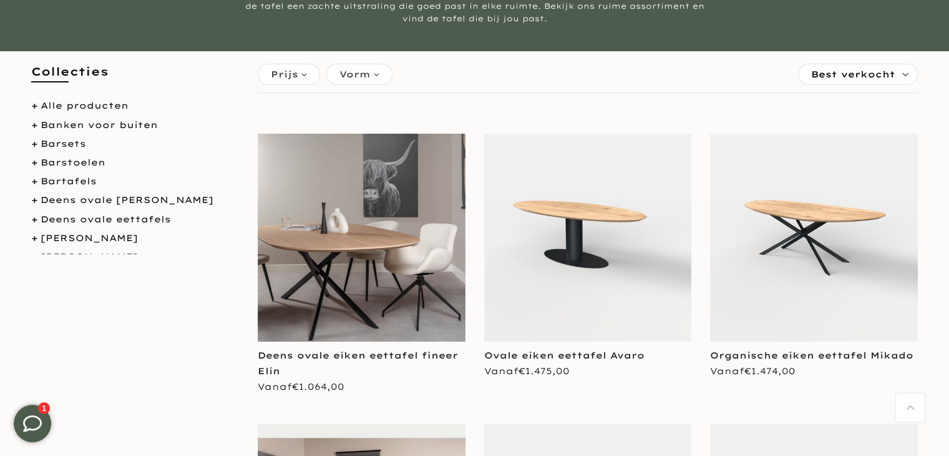
scroll to position [125, 0]
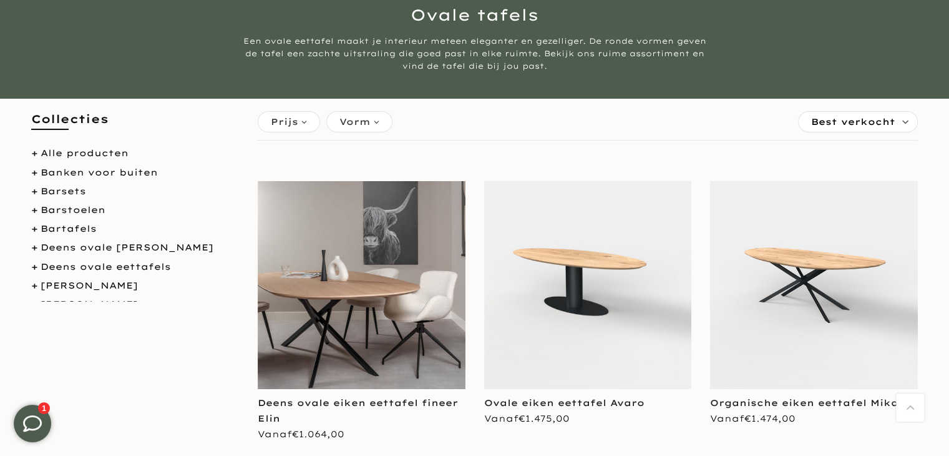
drag, startPoint x: 620, startPoint y: 166, endPoint x: 614, endPoint y: 170, distance: 7.1
